Goal: Communication & Community: Share content

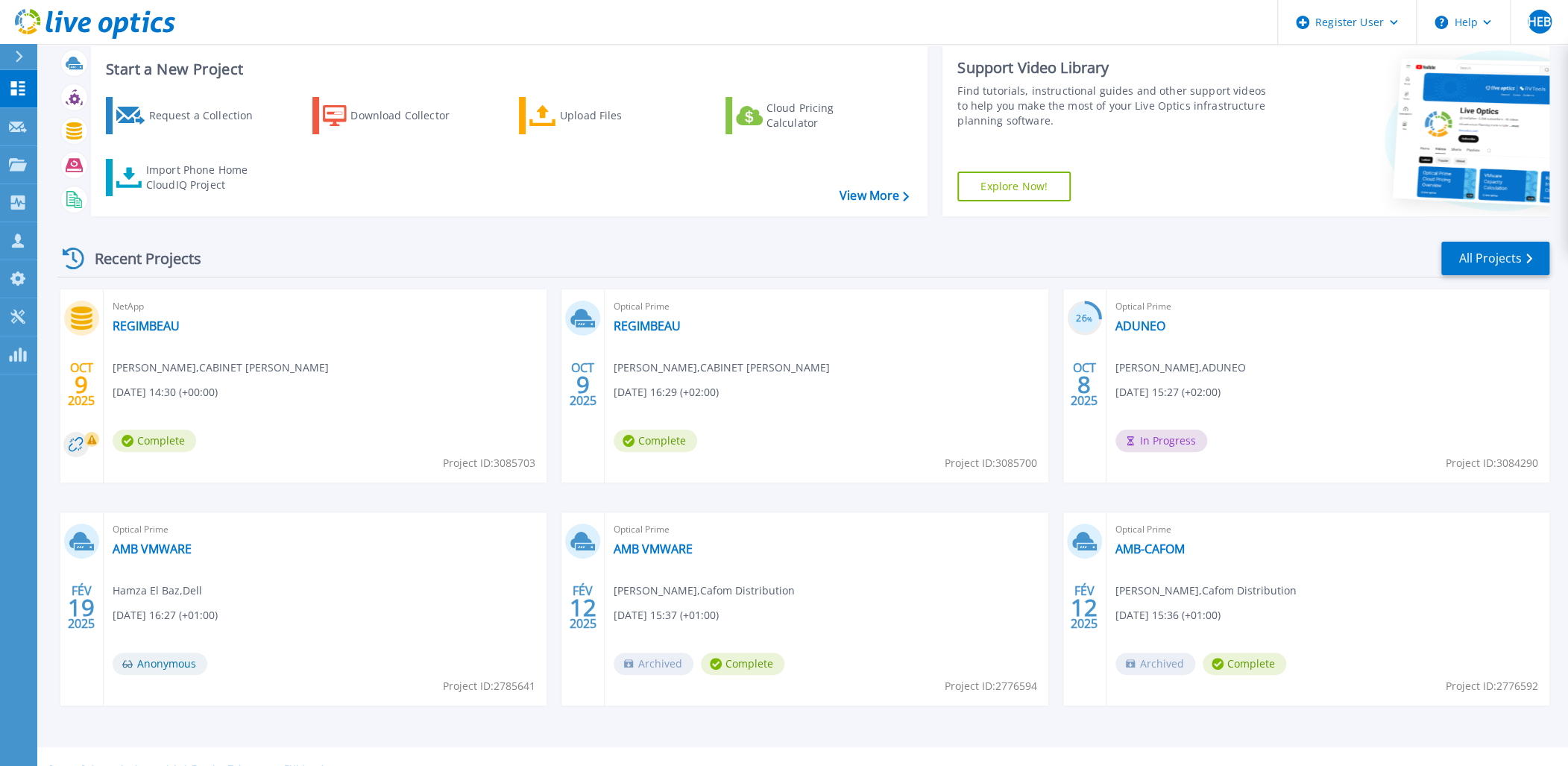
scroll to position [40, 0]
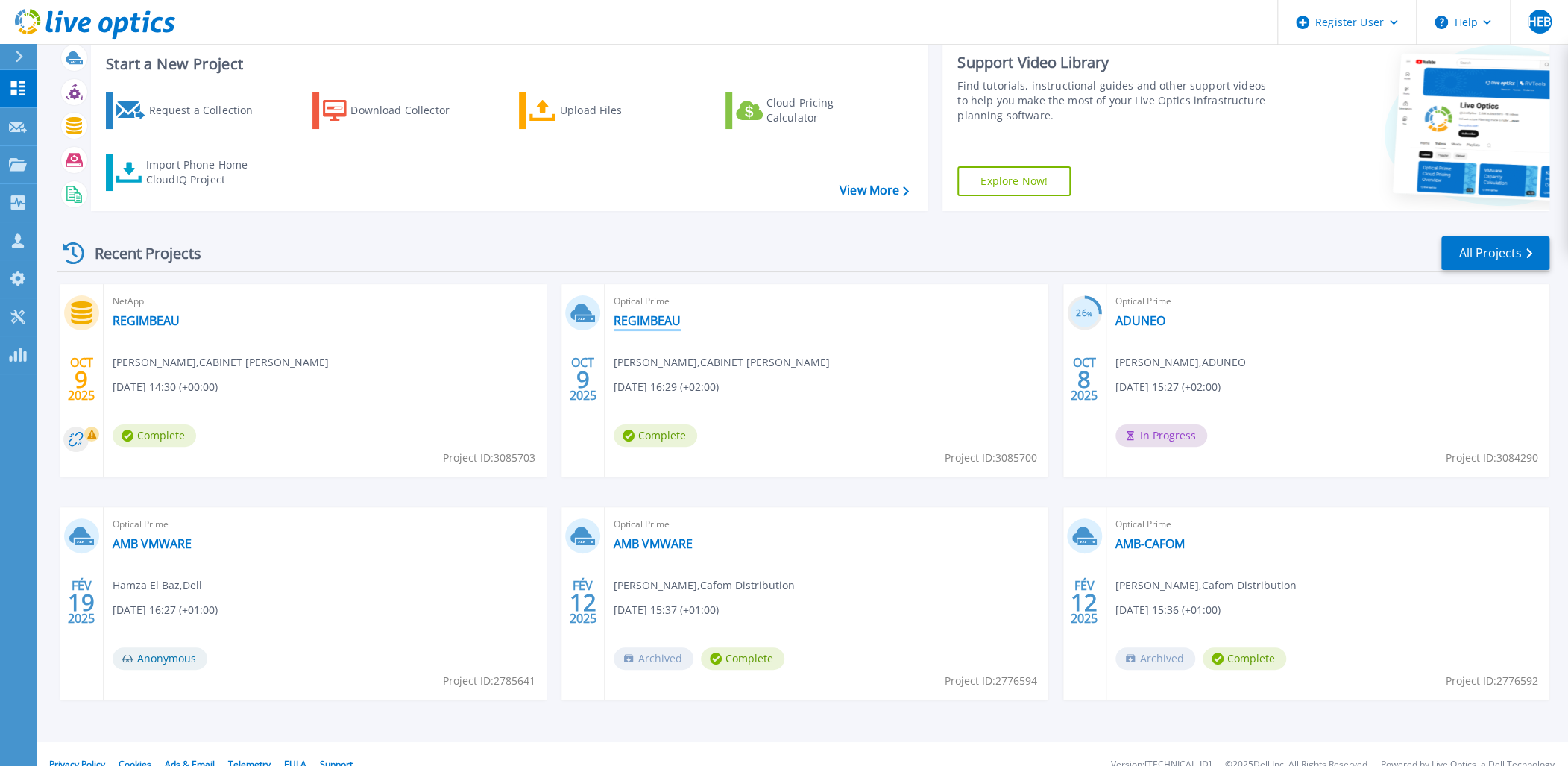
click at [653, 321] on link "REGIMBEAU" at bounding box center [647, 321] width 67 height 15
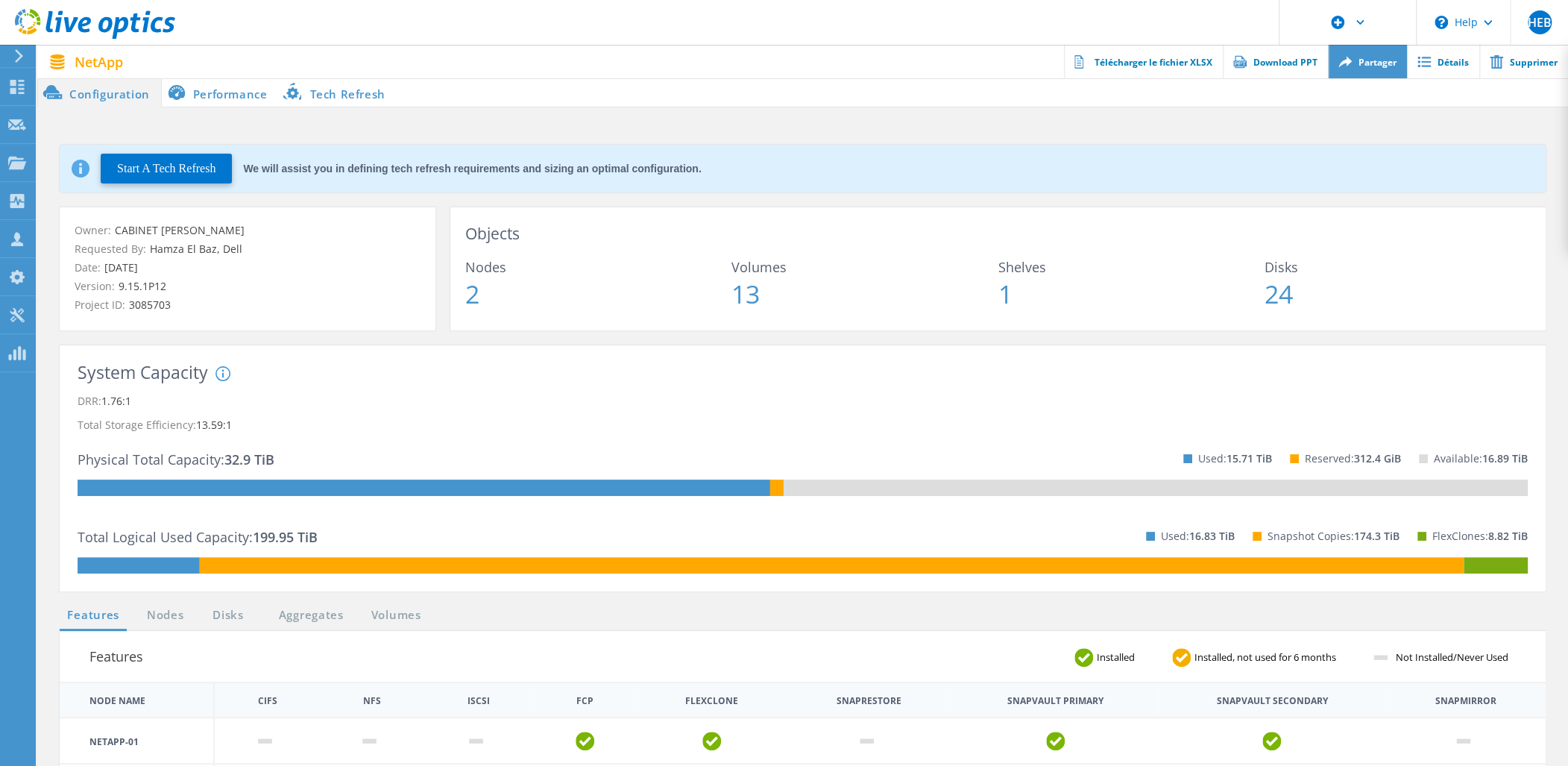
click at [1364, 68] on link "Partager" at bounding box center [1368, 61] width 79 height 34
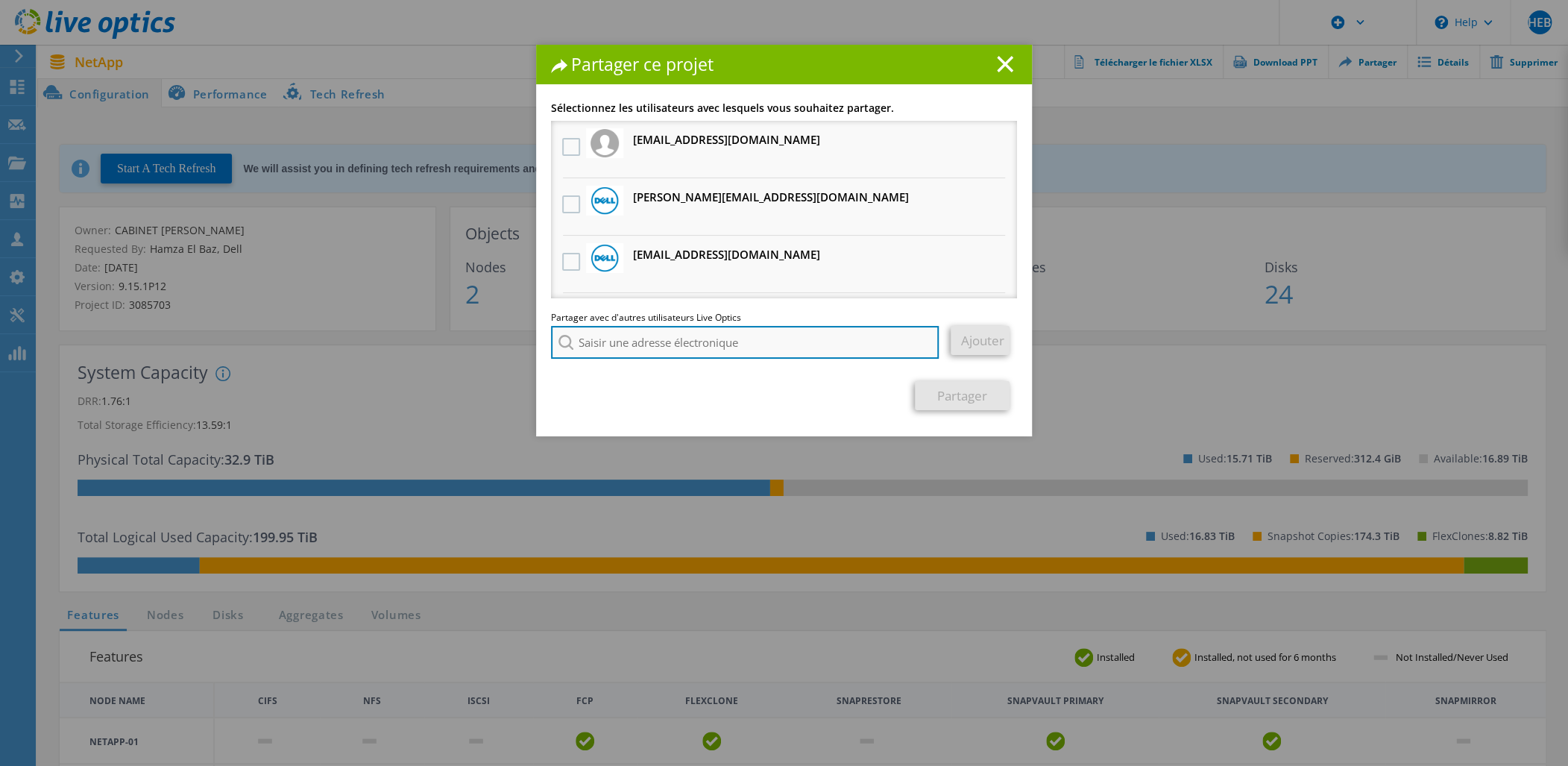
click at [723, 350] on input "search" at bounding box center [745, 343] width 388 height 33
click at [657, 349] on input "search" at bounding box center [745, 343] width 388 height 33
paste input "jean-michel.grillot@heliaq.fr"
click at [739, 344] on input "jean-michel.grillot@heliaq.fr" at bounding box center [745, 343] width 388 height 33
type input "j"
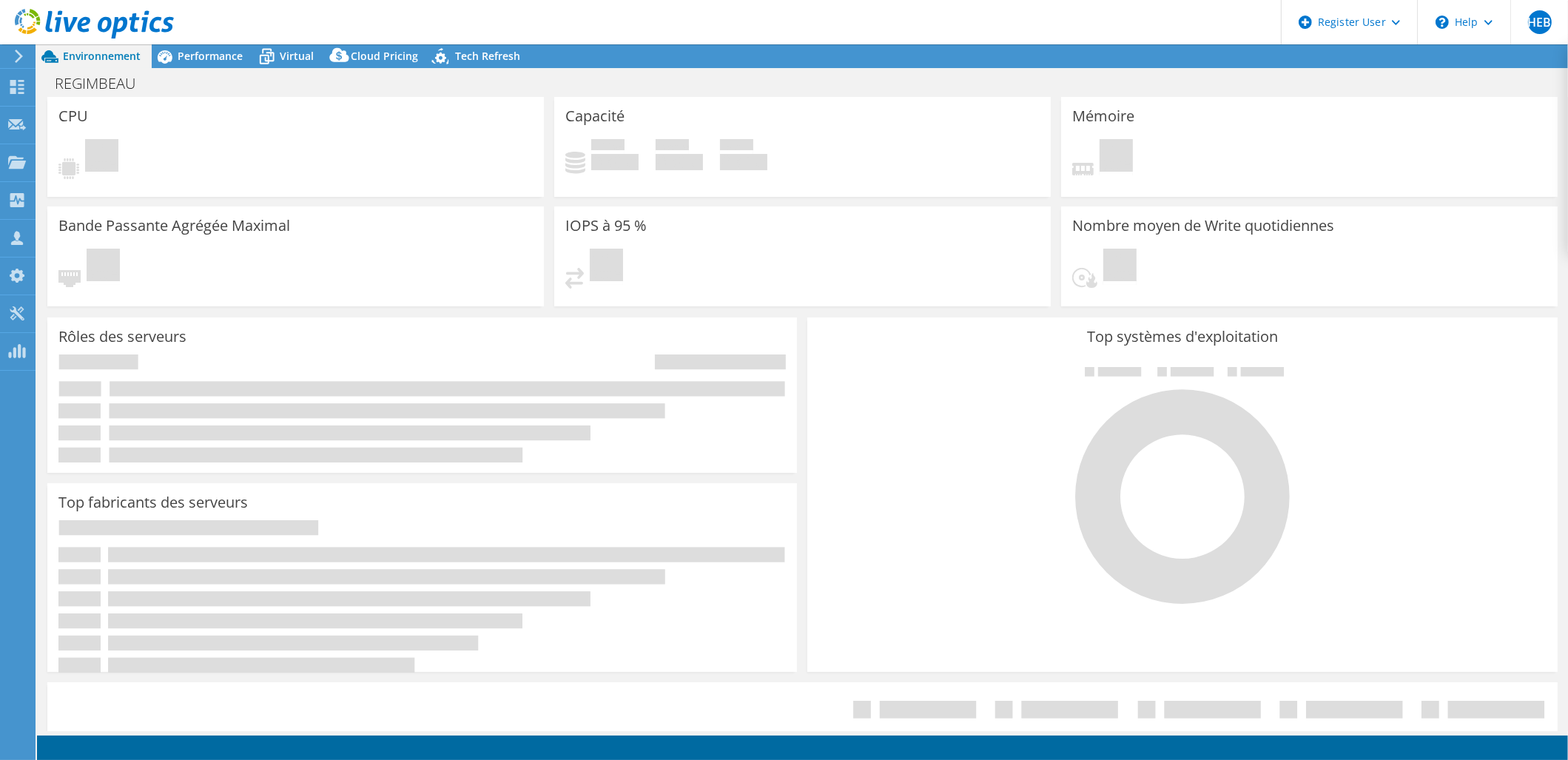
select select "USD"
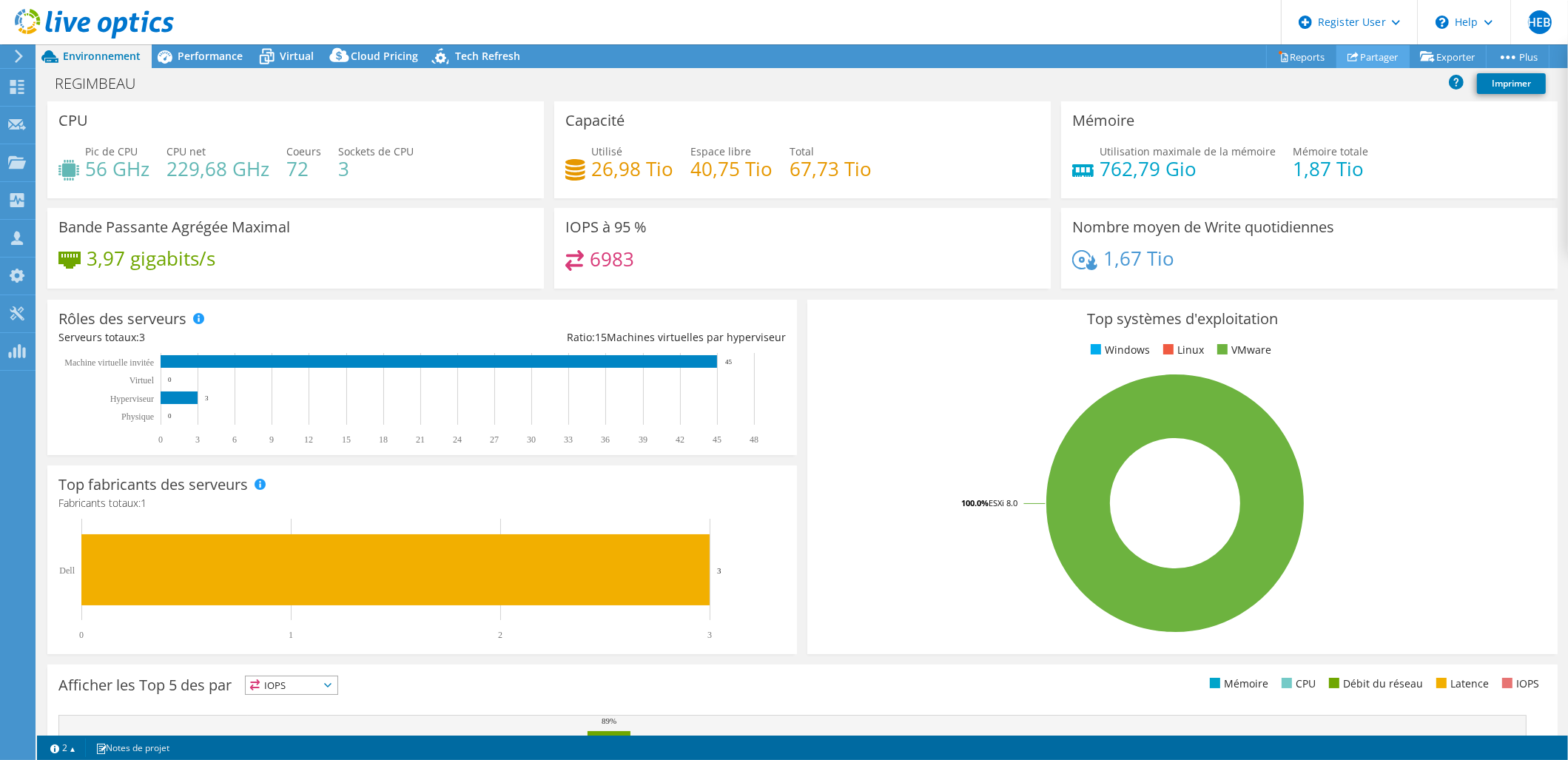
click at [1374, 61] on link "Partager" at bounding box center [1373, 56] width 74 height 23
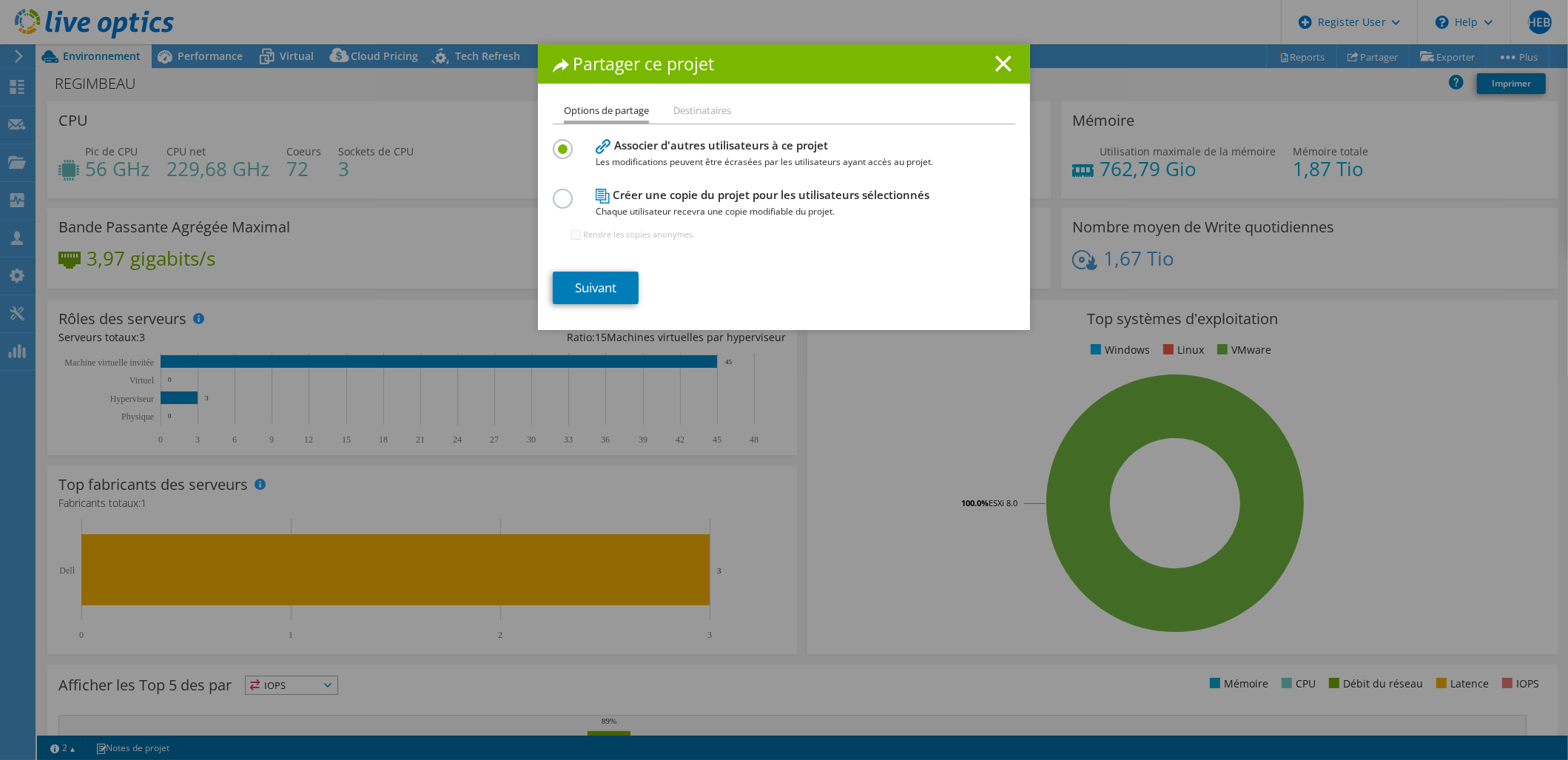
click at [703, 197] on h4 "Créer une copie du projet pour les utilisateurs sélectionnés Chaque utilisateur…" at bounding box center [780, 203] width 370 height 33
click at [556, 189] on label at bounding box center [566, 190] width 26 height 4
click at [0, 0] on input "radio" at bounding box center [0, 0] width 0 height 0
click at [686, 111] on li "Destinataires" at bounding box center [702, 111] width 58 height 19
click at [612, 287] on link "Suivant" at bounding box center [596, 288] width 86 height 33
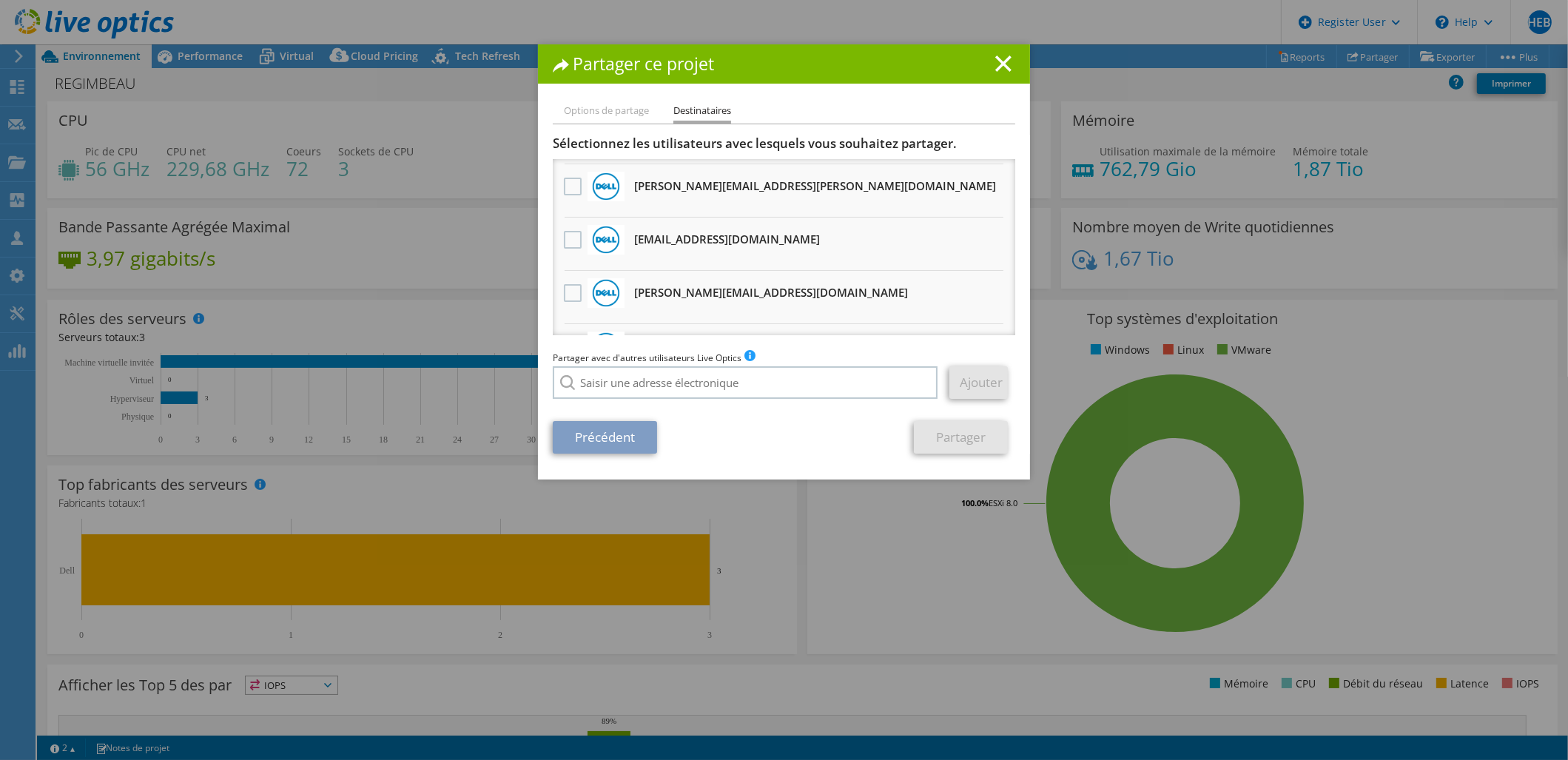
scroll to position [329, 0]
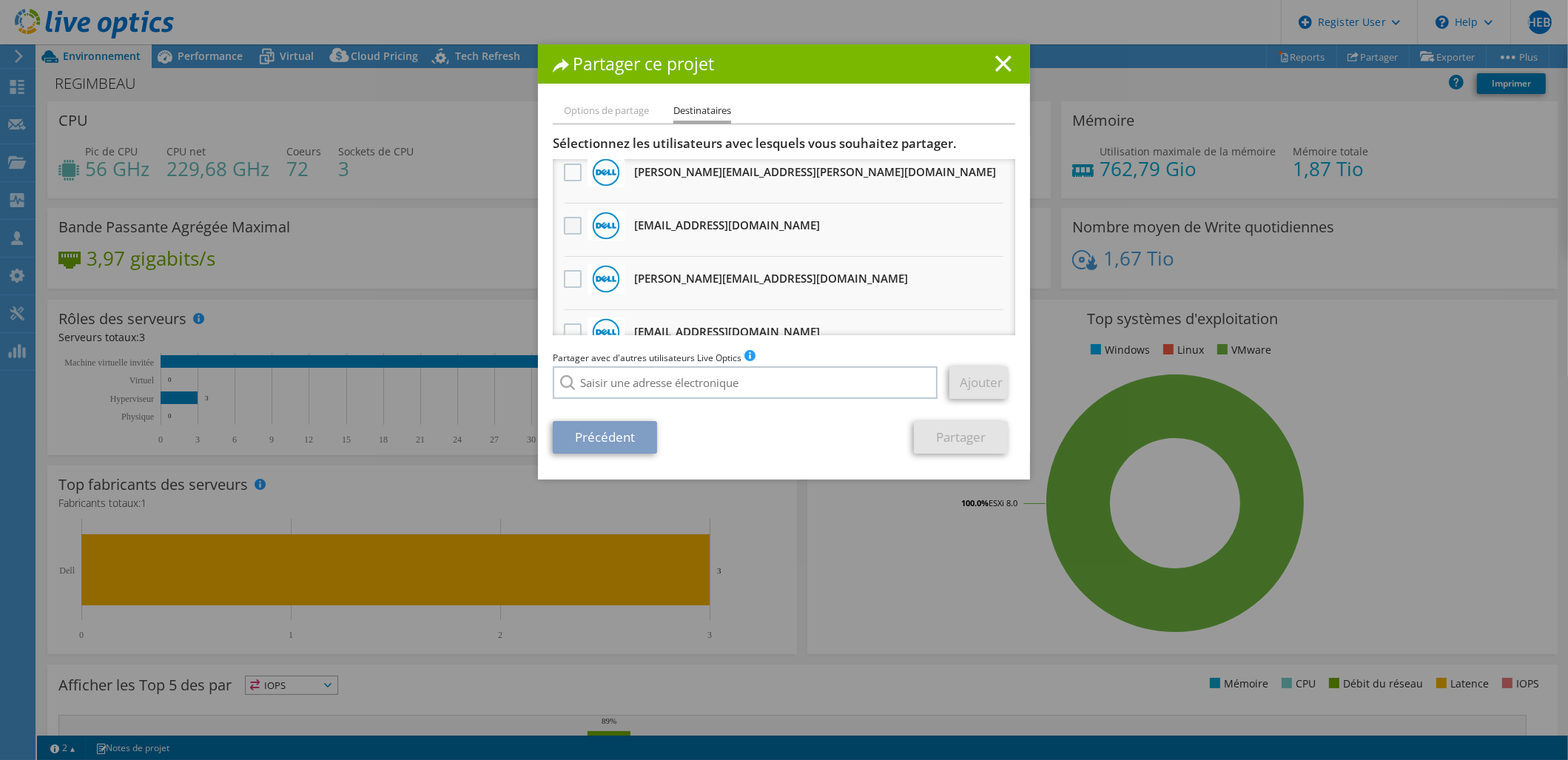
click at [564, 224] on label at bounding box center [574, 226] width 22 height 18
click at [0, 0] on input "checkbox" at bounding box center [0, 0] width 0 height 0
click at [564, 275] on label at bounding box center [574, 279] width 22 height 18
click at [0, 0] on input "checkbox" at bounding box center [0, 0] width 0 height 0
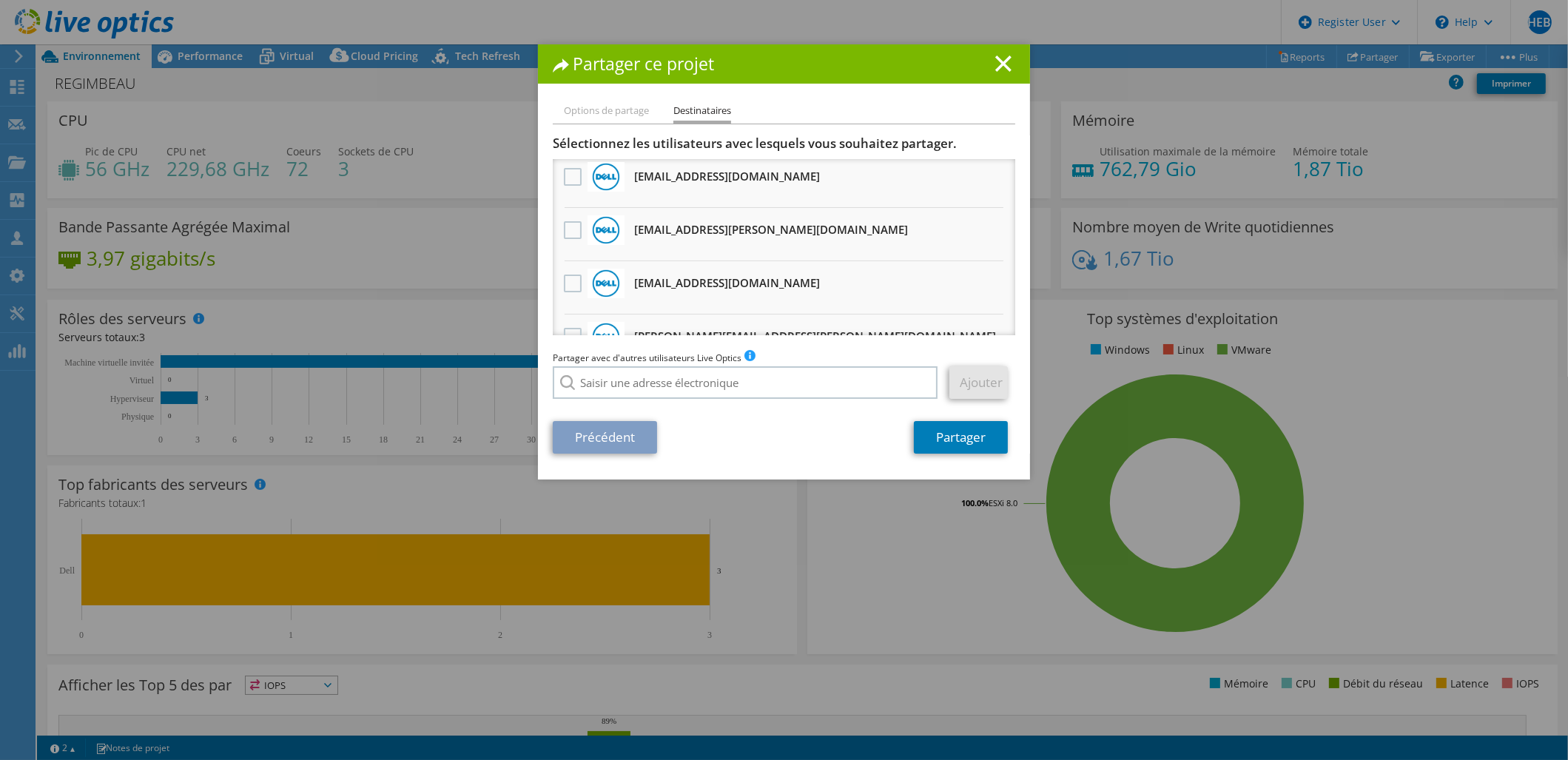
scroll to position [246, 0]
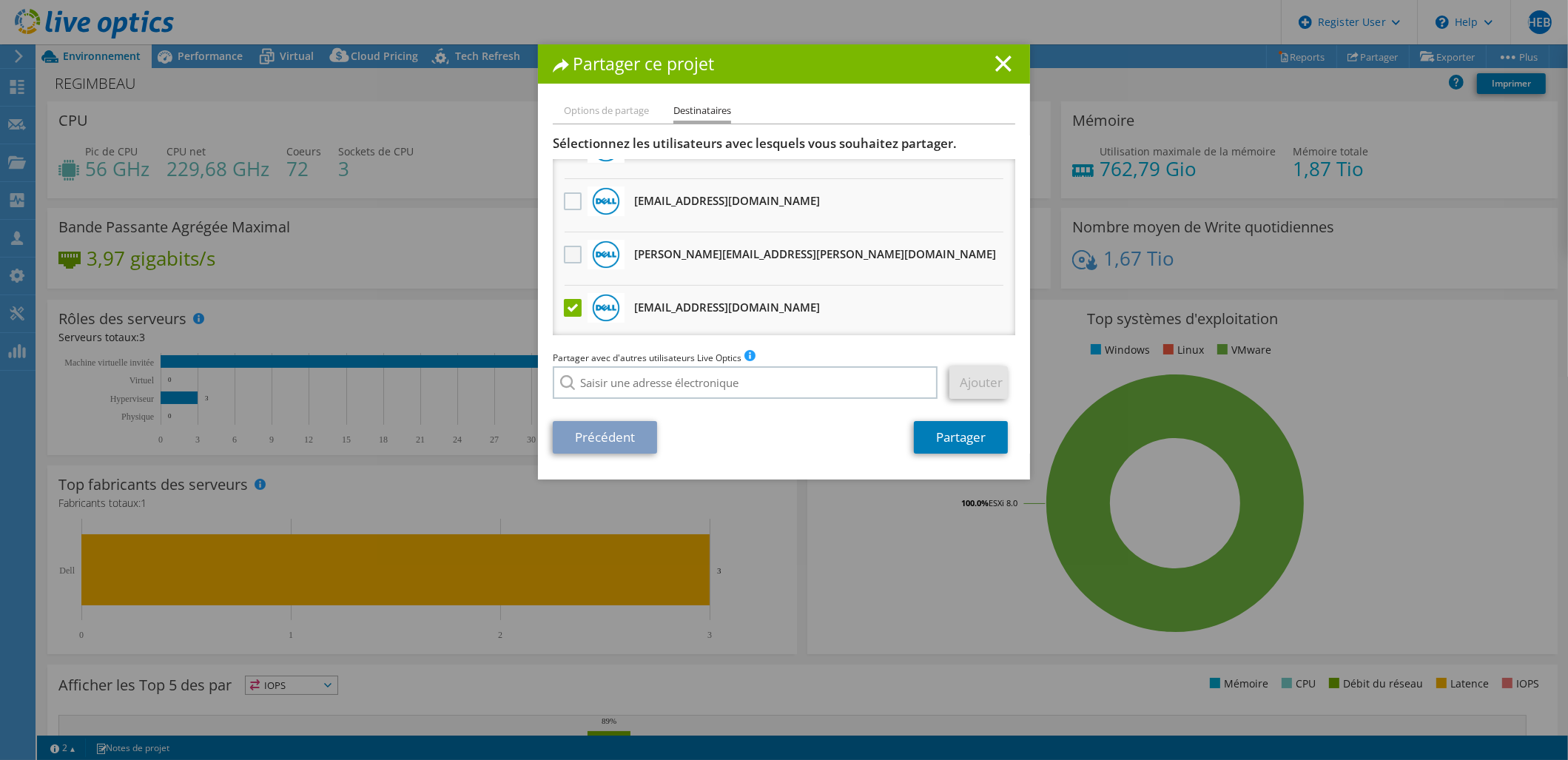
click at [573, 251] on label at bounding box center [574, 255] width 22 height 18
click at [0, 0] on input "checkbox" at bounding box center [0, 0] width 0 height 0
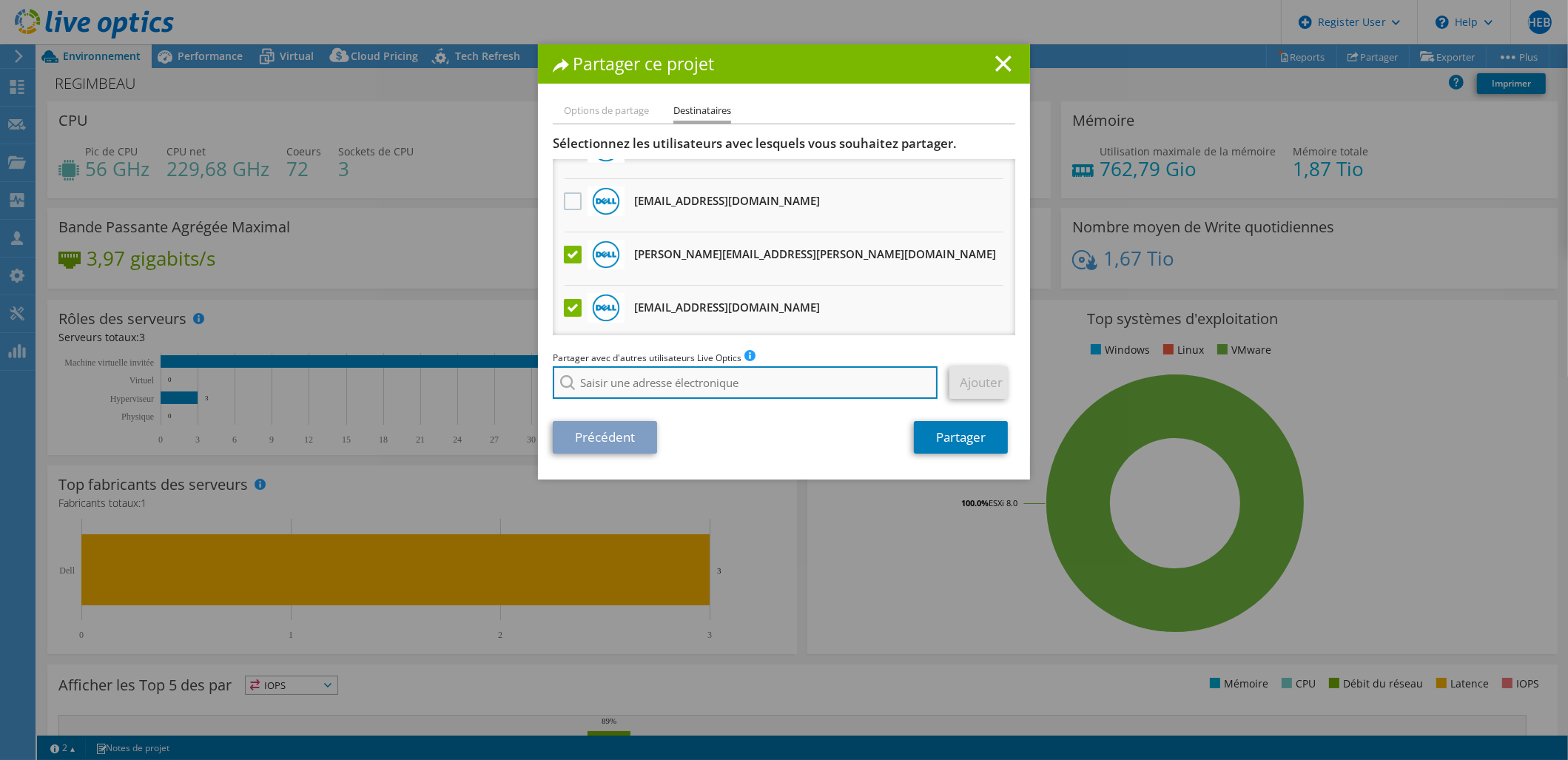
click at [826, 388] on input "search" at bounding box center [745, 382] width 385 height 33
click at [568, 249] on label at bounding box center [574, 255] width 22 height 18
click at [0, 0] on input "checkbox" at bounding box center [0, 0] width 0 height 0
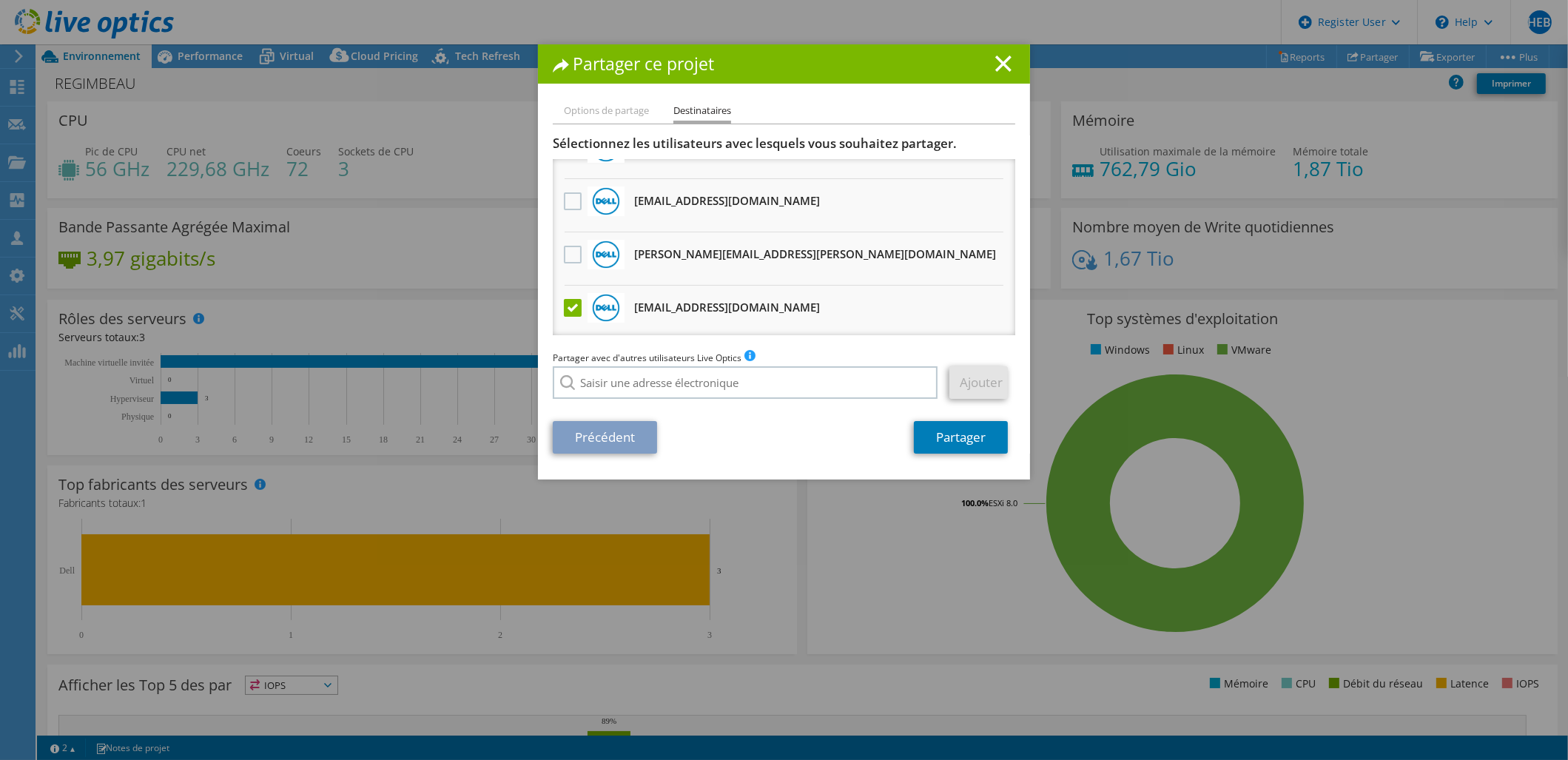
click at [570, 304] on label at bounding box center [574, 308] width 22 height 18
click at [0, 0] on input "checkbox" at bounding box center [0, 0] width 0 height 0
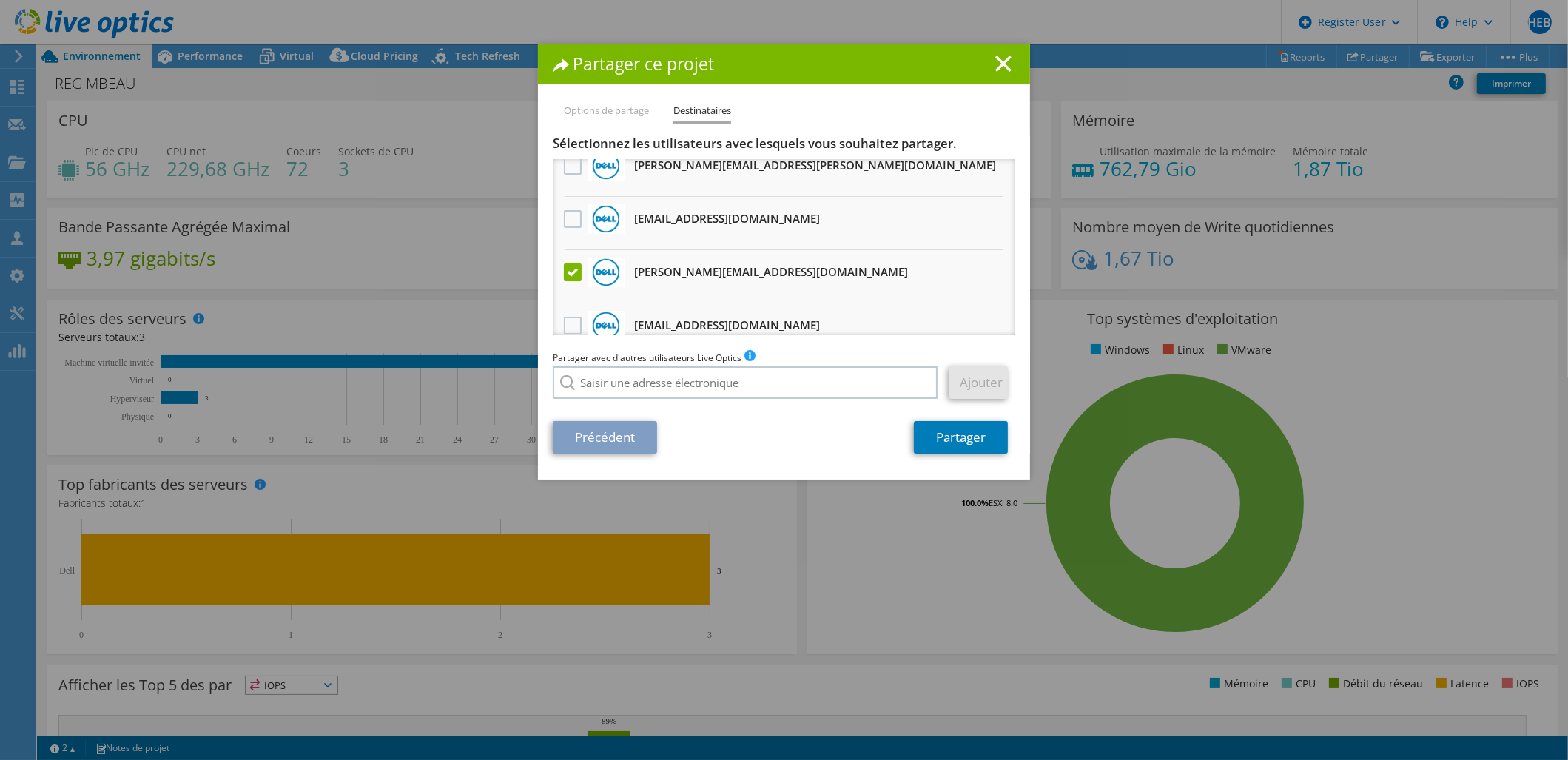
scroll to position [410, 0]
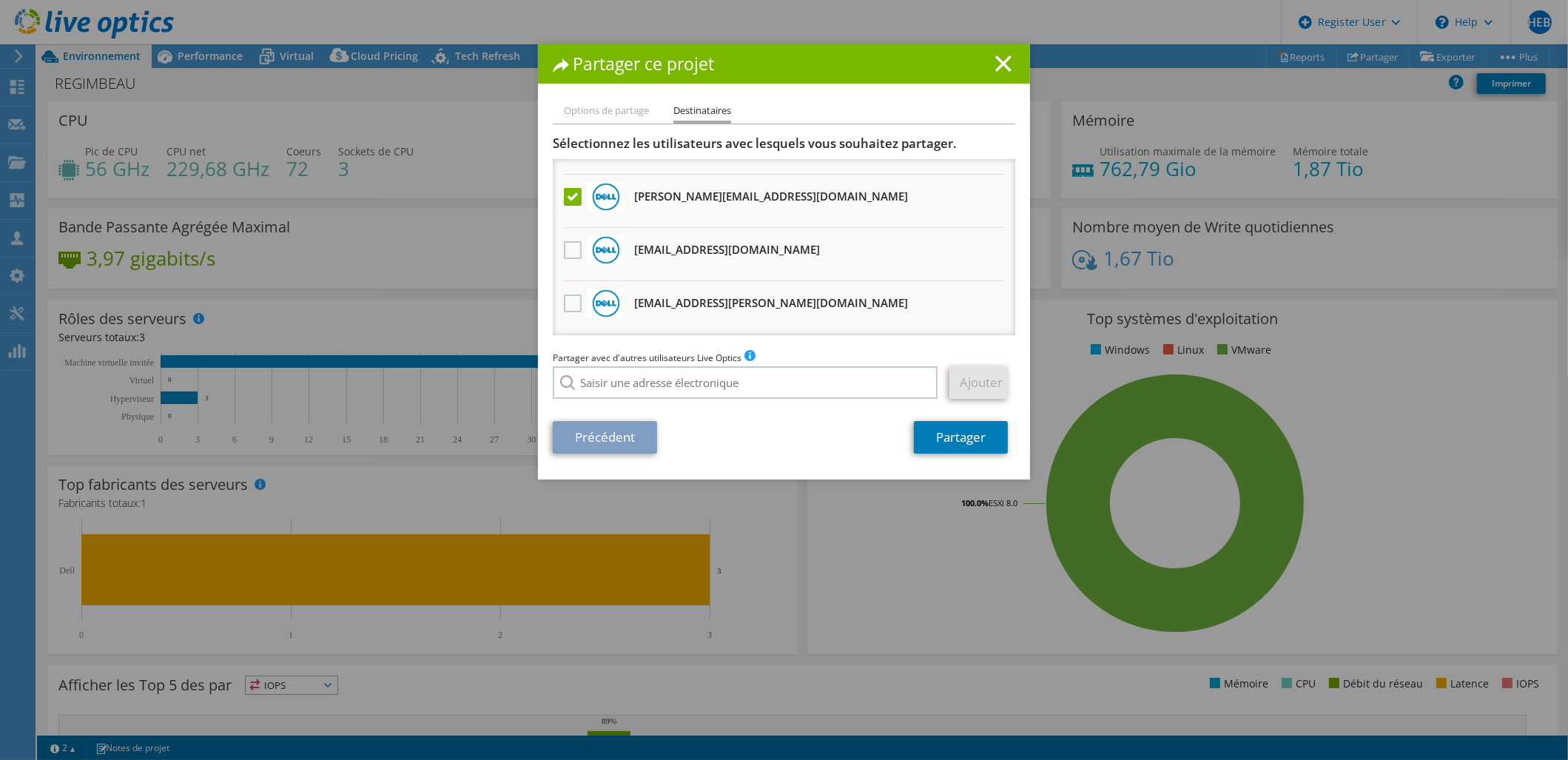
click at [568, 195] on label at bounding box center [574, 197] width 22 height 18
click at [0, 0] on input "checkbox" at bounding box center [0, 0] width 0 height 0
click at [566, 191] on label at bounding box center [574, 197] width 22 height 18
click at [0, 0] on input "checkbox" at bounding box center [0, 0] width 0 height 0
click at [565, 194] on label at bounding box center [574, 197] width 22 height 18
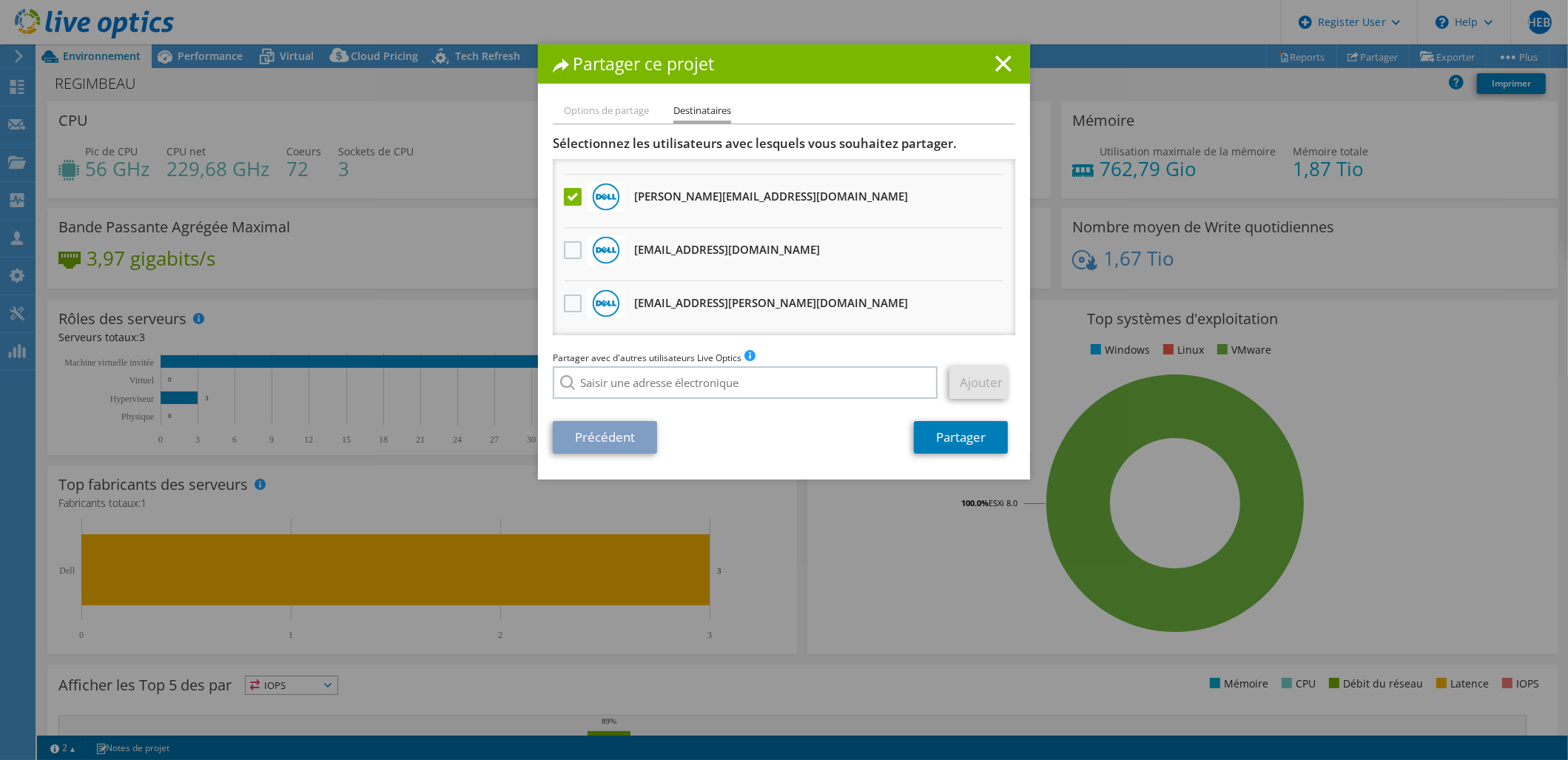
click at [0, 0] on input "checkbox" at bounding box center [0, 0] width 0 height 0
click at [996, 60] on line at bounding box center [1004, 64] width 15 height 15
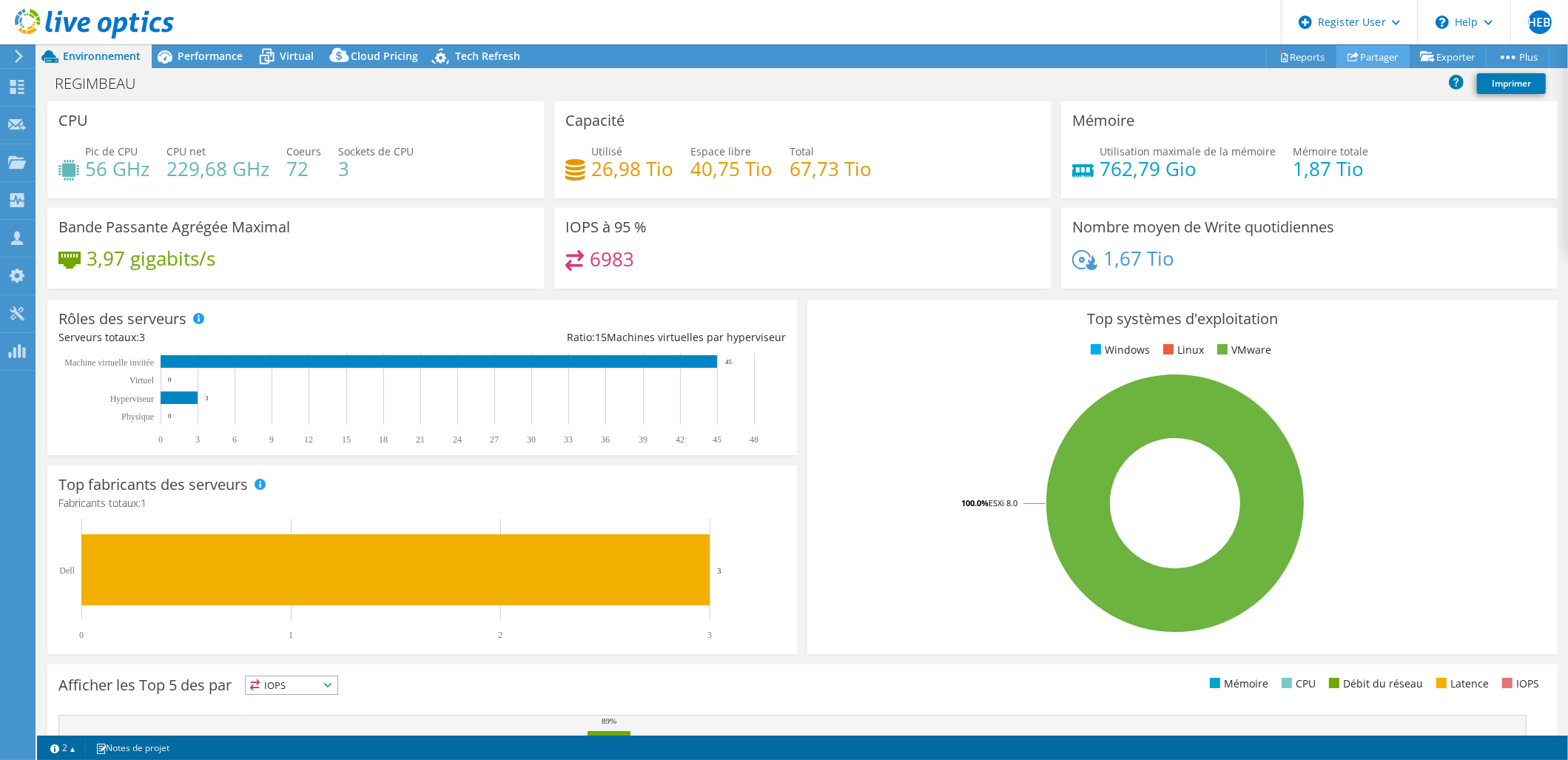
click at [1366, 54] on link "Partager" at bounding box center [1373, 56] width 74 height 23
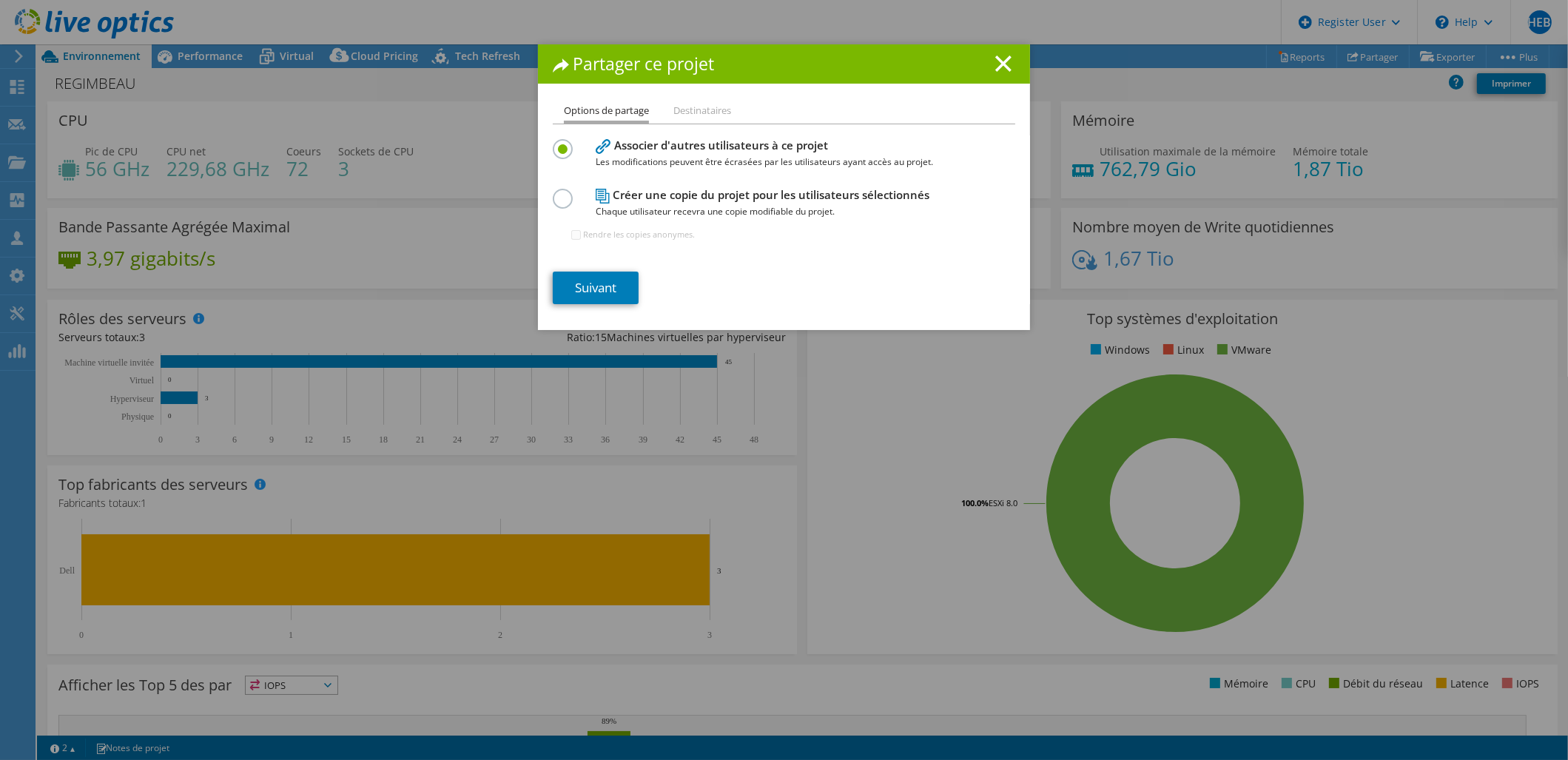
click at [659, 200] on h4 "Créer une copie du projet pour les utilisateurs sélectionnés Chaque utilisateur…" at bounding box center [780, 203] width 370 height 33
click at [561, 192] on label at bounding box center [566, 190] width 26 height 4
click at [0, 0] on input "radio" at bounding box center [0, 0] width 0 height 0
click at [712, 107] on li "Destinataires" at bounding box center [702, 111] width 58 height 19
click at [996, 64] on line at bounding box center [1004, 64] width 15 height 15
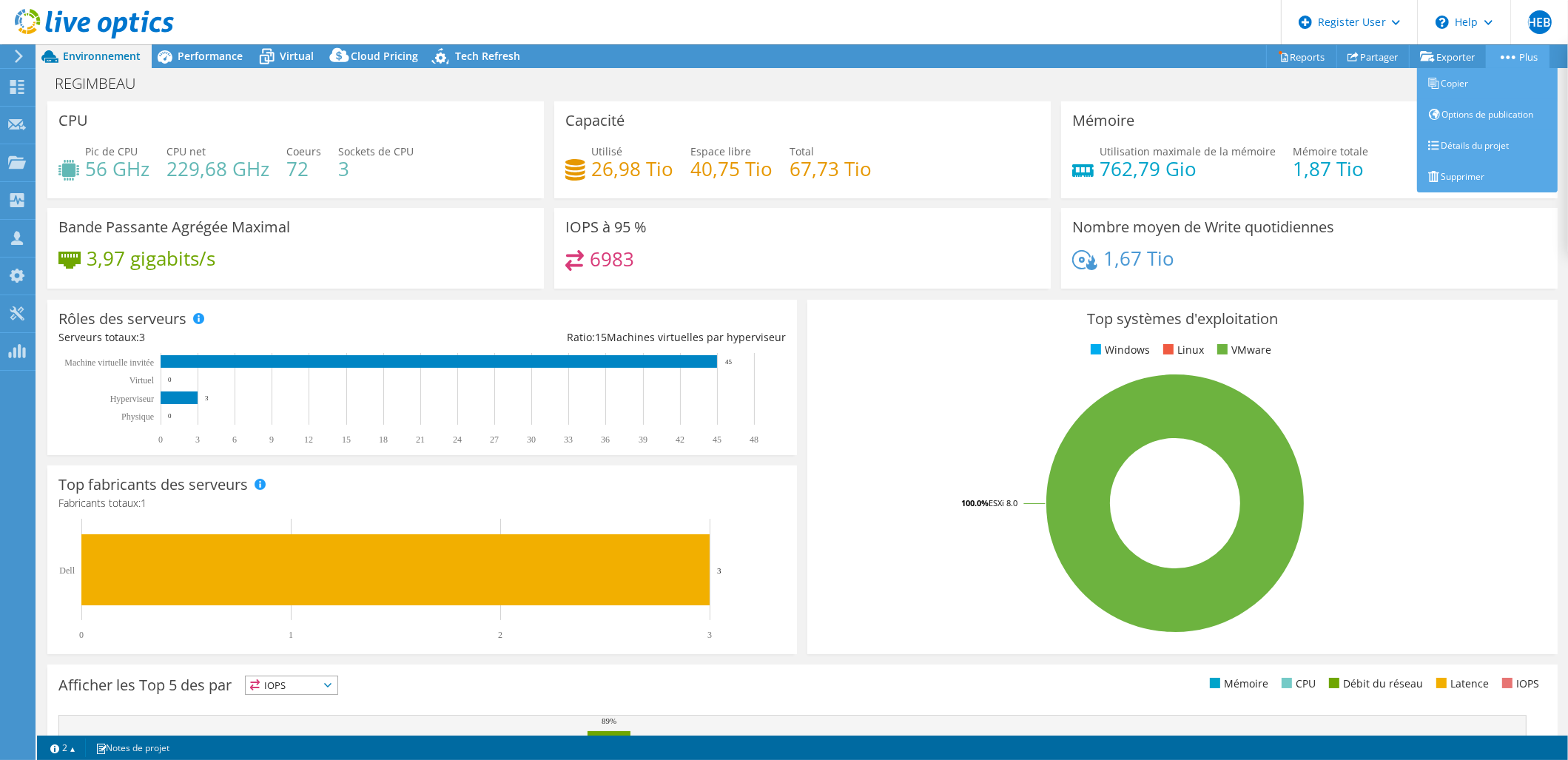
click at [1520, 58] on link "Plus" at bounding box center [1518, 56] width 64 height 23
